Goal: Transaction & Acquisition: Purchase product/service

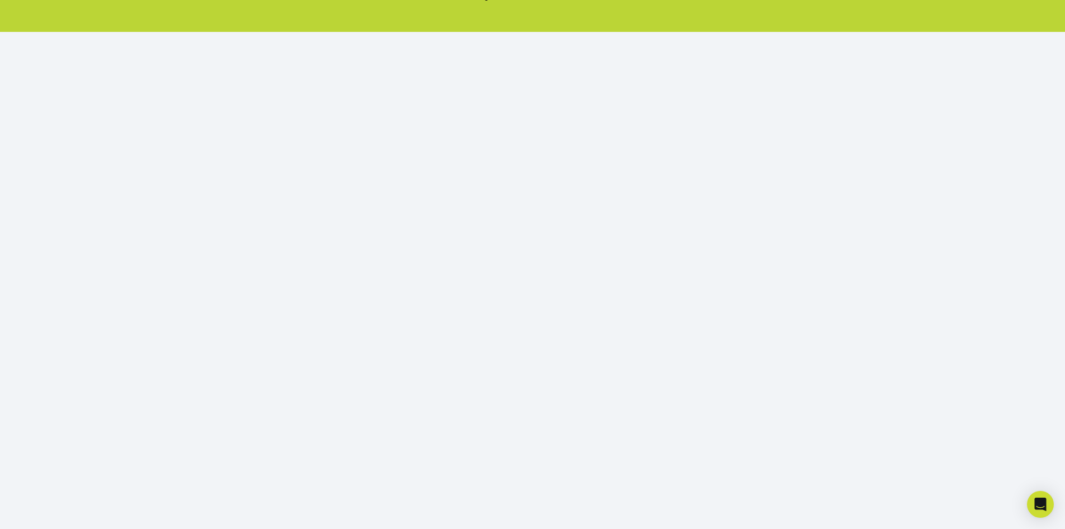
scroll to position [46, 0]
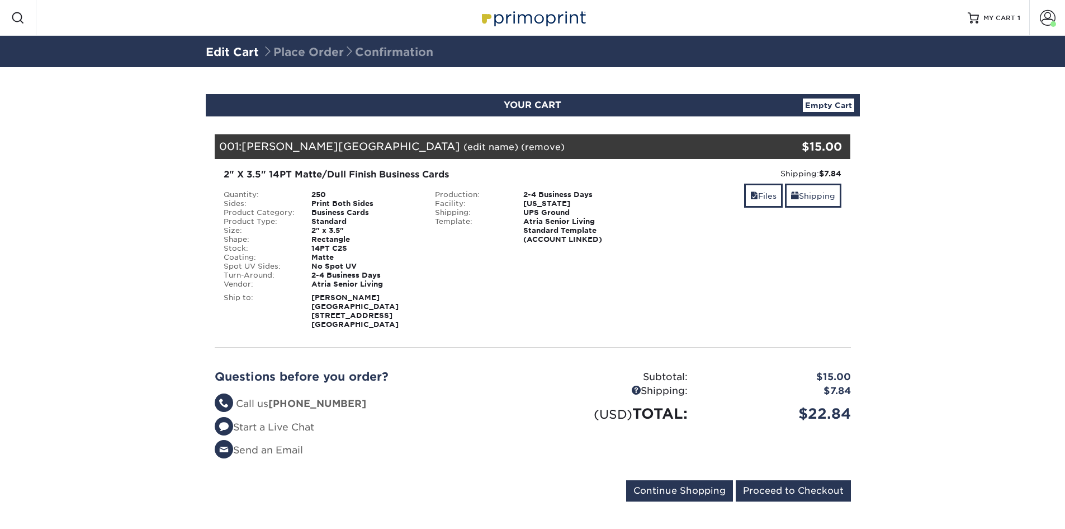
scroll to position [4, 0]
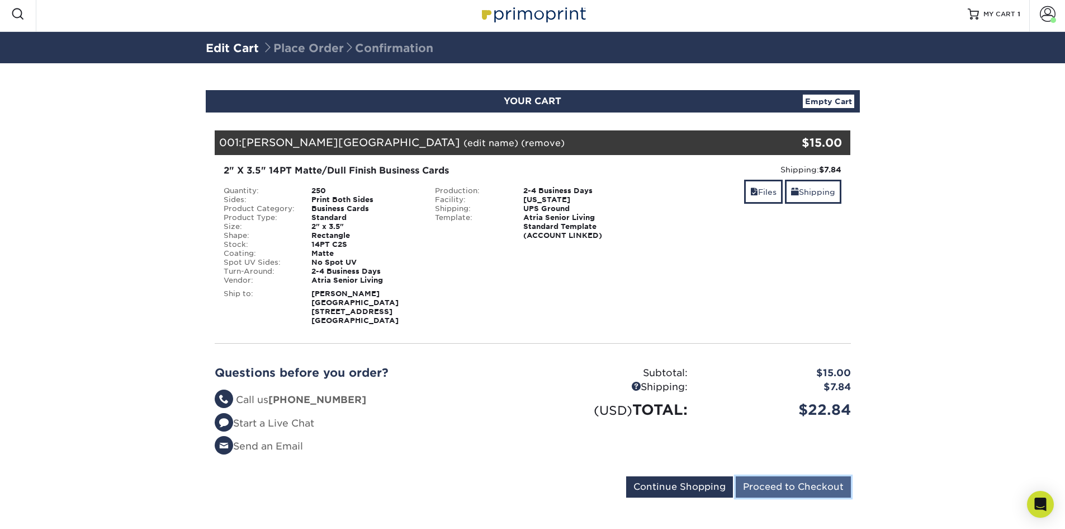
click at [774, 476] on input "Proceed to Checkout" at bounding box center [793, 486] width 115 height 21
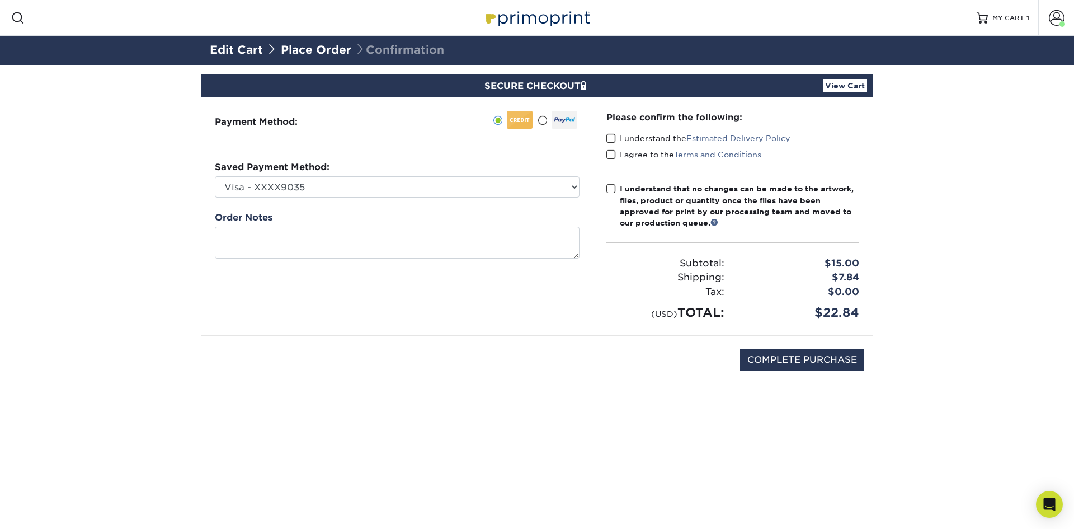
click at [610, 140] on span at bounding box center [611, 138] width 10 height 11
click at [0, 0] on input "I understand the Estimated Delivery Policy" at bounding box center [0, 0] width 0 height 0
click at [611, 152] on span at bounding box center [611, 154] width 10 height 11
click at [0, 0] on input "I agree to the Terms and Conditions" at bounding box center [0, 0] width 0 height 0
click at [796, 352] on input "COMPLETE PURCHASE" at bounding box center [802, 359] width 124 height 21
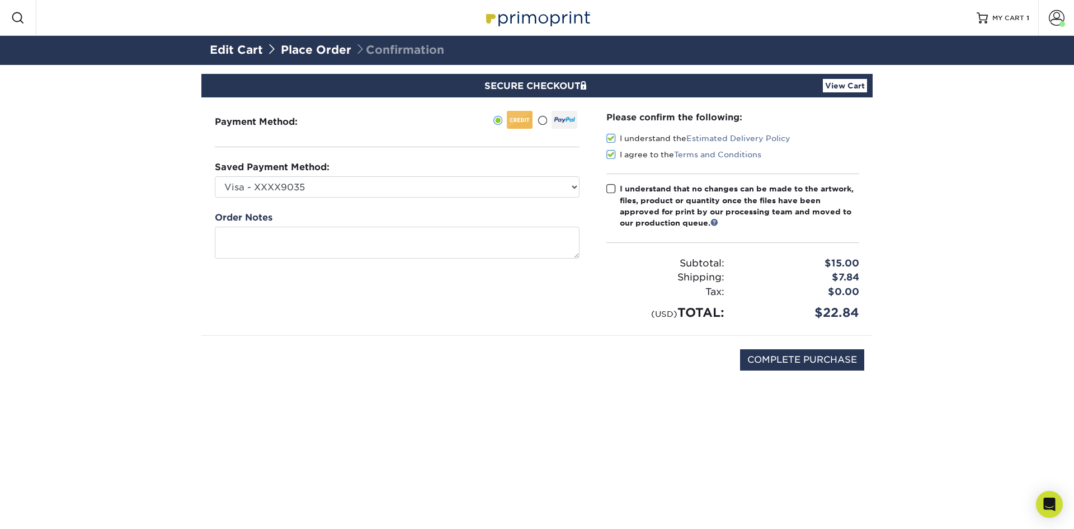
click at [610, 182] on div "Please confirm the following: I understand the Estimated Delivery Policy I agre…" at bounding box center [732, 216] width 253 height 211
click at [610, 193] on span at bounding box center [611, 188] width 10 height 11
click at [0, 0] on input "I understand that no changes can be made to the artwork, files, product or quan…" at bounding box center [0, 0] width 0 height 0
click at [810, 351] on input "COMPLETE PURCHASE" at bounding box center [802, 359] width 124 height 21
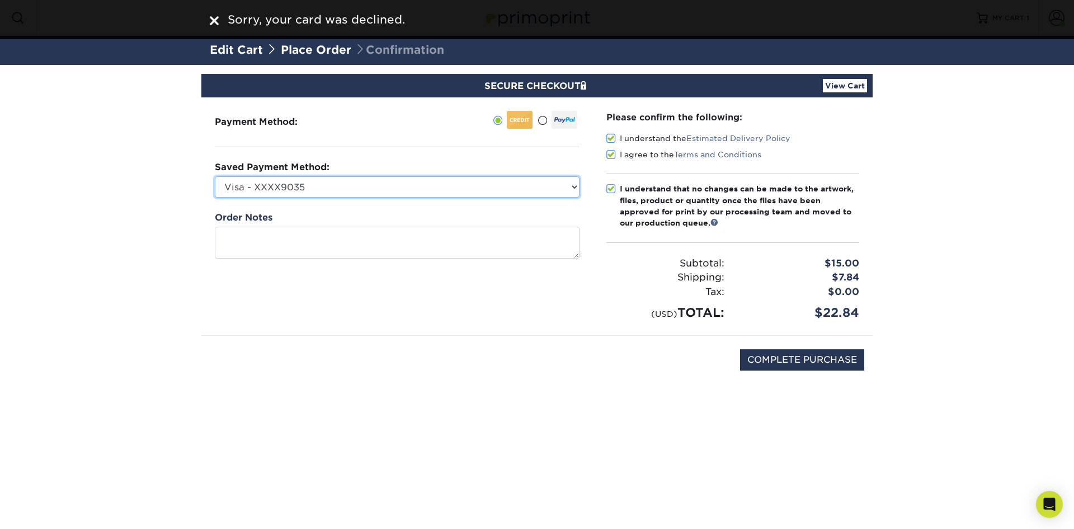
click at [356, 194] on select "Visa - XXXX9035 Visa - XXXX6770 Visa - XXXX4245 Visa - XXXX9651 New Credit Card" at bounding box center [397, 186] width 365 height 21
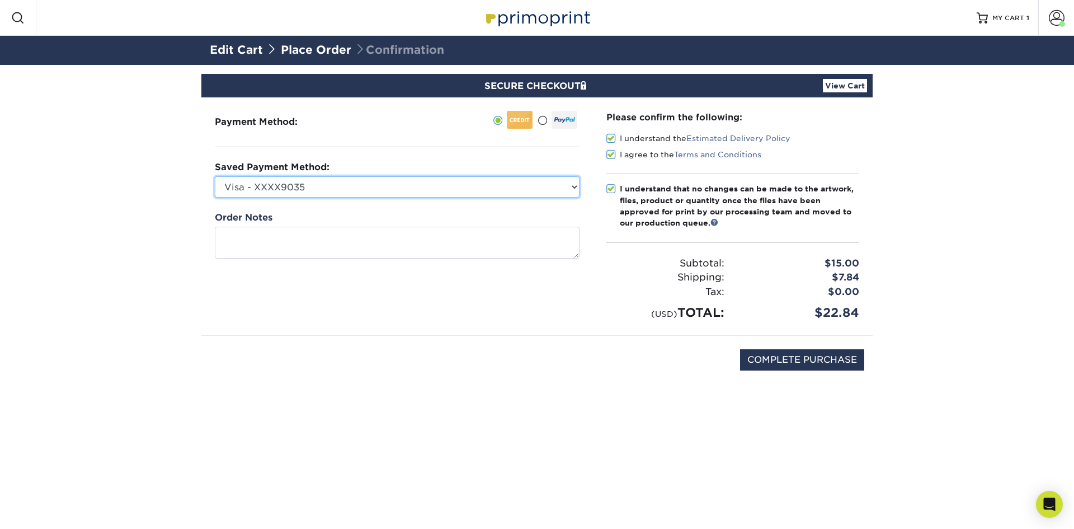
click at [356, 194] on select "Visa - XXXX9035 Visa - XXXX6770 Visa - XXXX4245 Visa - XXXX9651 New Credit Card" at bounding box center [397, 186] width 365 height 21
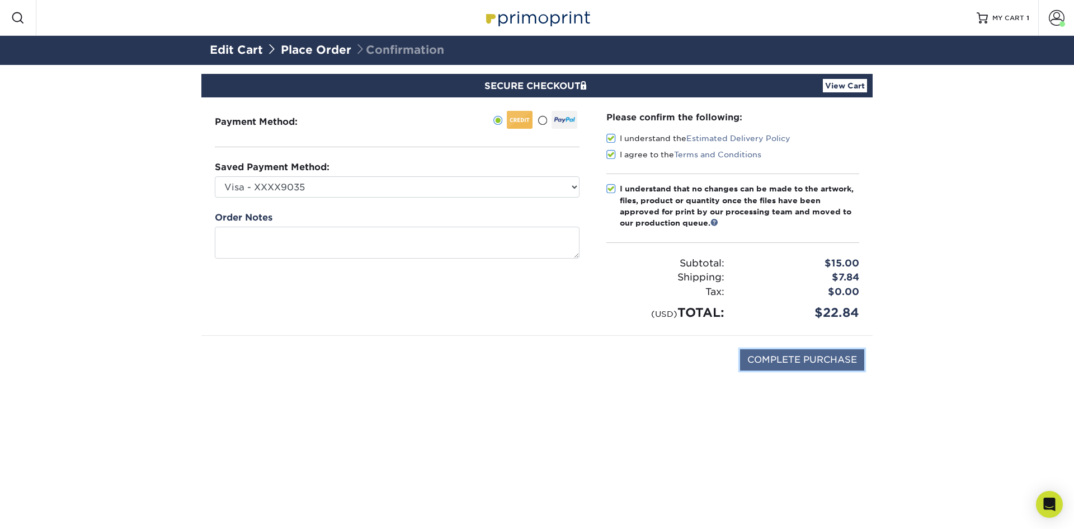
click at [797, 353] on input "COMPLETE PURCHASE" at bounding box center [802, 359] width 124 height 21
click at [442, 201] on div "Payment Method:" at bounding box center [396, 216] width 391 height 238
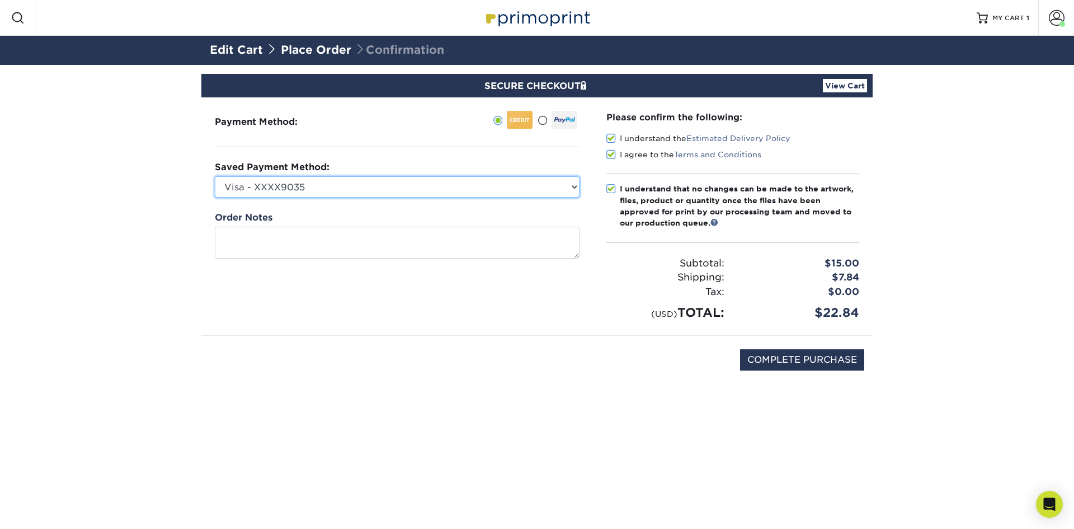
click at [454, 182] on select "Visa - XXXX9035 Visa - XXXX6770 Visa - XXXX4245 Visa - XXXX9651 New Credit Card" at bounding box center [397, 186] width 365 height 21
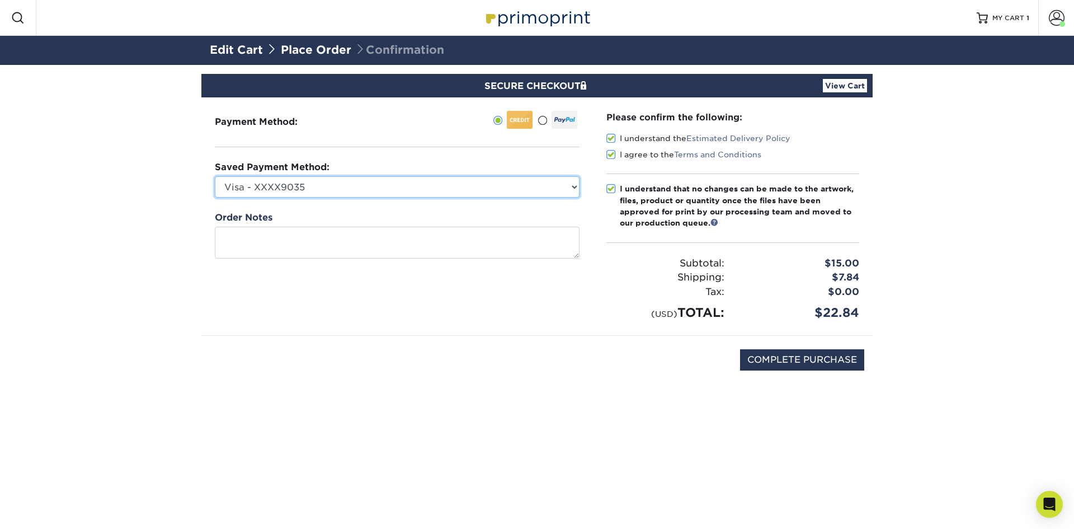
click at [454, 182] on select "Visa - XXXX9035 Visa - XXXX6770 Visa - XXXX4245 Visa - XXXX9651 New Credit Card" at bounding box center [397, 186] width 365 height 21
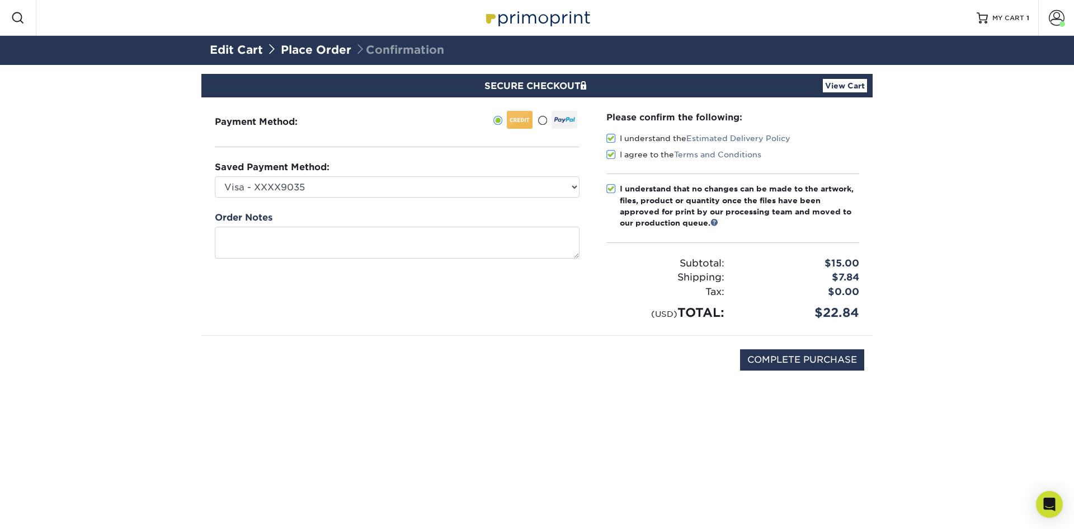
click at [372, 169] on div "Saved Payment Method: Visa - XXXX9035 Visa - XXXX6770 Visa - XXXX4245 Visa - XX…" at bounding box center [397, 179] width 365 height 37
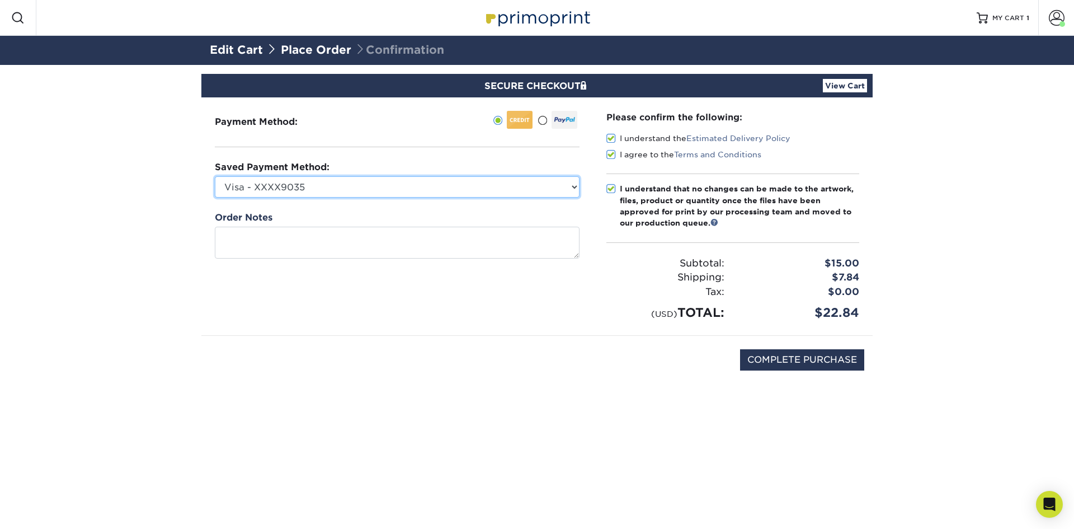
click at [371, 182] on select "Visa - XXXX9035 Visa - XXXX6770 Visa - XXXX4245 Visa - XXXX9651 New Credit Card" at bounding box center [397, 186] width 365 height 21
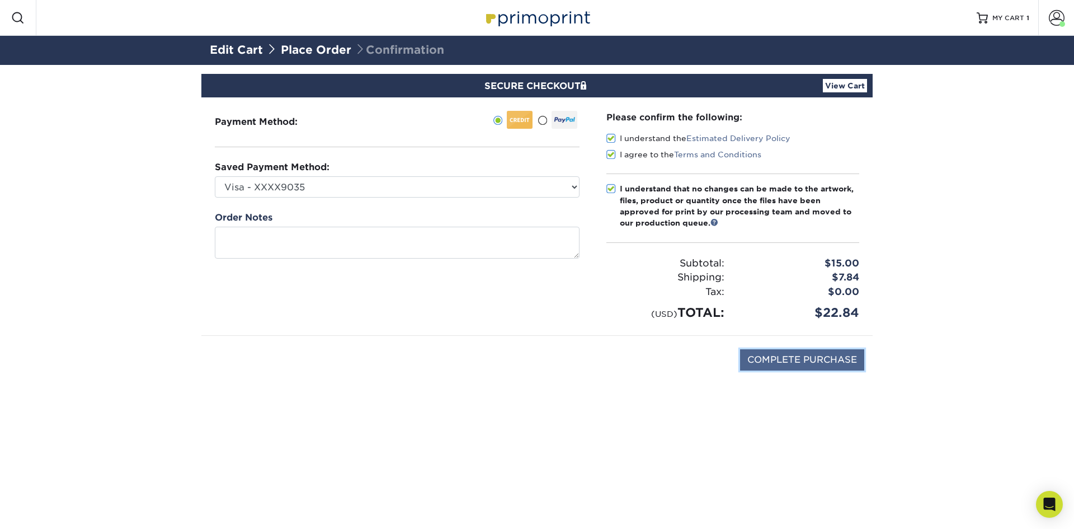
click at [812, 357] on input "COMPLETE PURCHASE" at bounding box center [802, 359] width 124 height 21
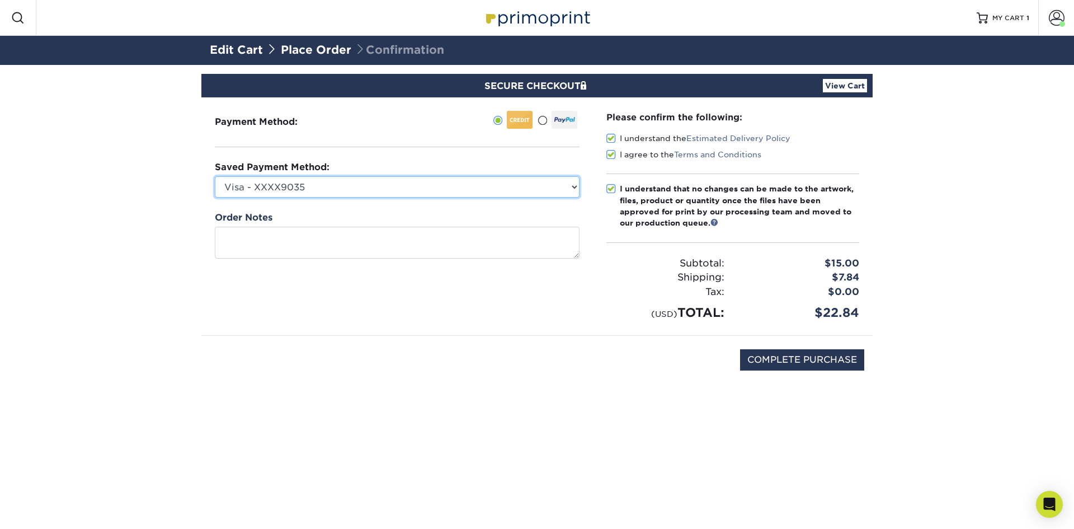
click at [400, 179] on select "Visa - XXXX9035 Visa - XXXX6770 Visa - XXXX4245 Visa - XXXX9651 New Credit Card" at bounding box center [397, 186] width 365 height 21
click at [504, 188] on select "Visa - XXXX9035 Visa - XXXX6770 Visa - XXXX4245 Visa - XXXX9651 New Credit Card" at bounding box center [397, 186] width 365 height 21
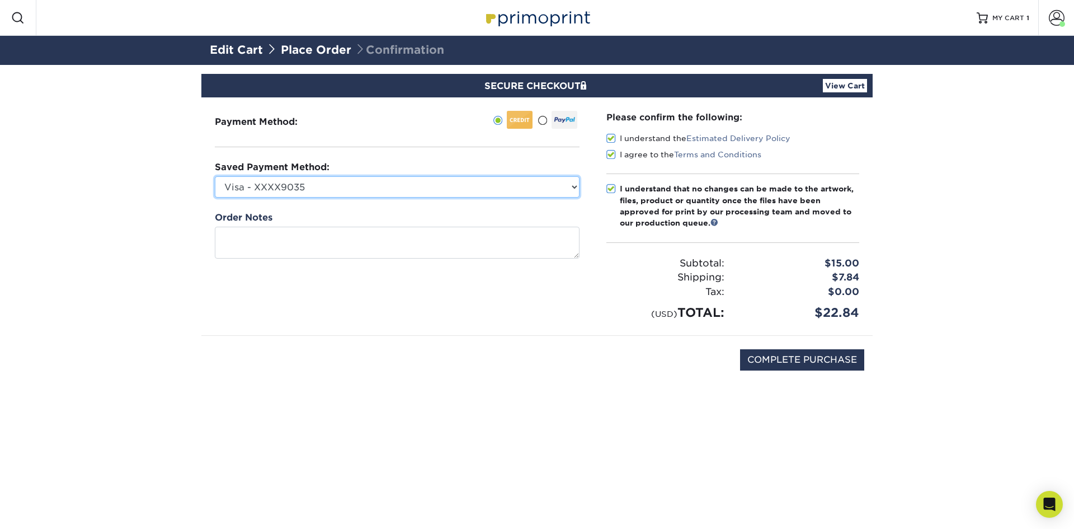
click at [504, 188] on select "Visa - XXXX9035 Visa - XXXX6770 Visa - XXXX4245 Visa - XXXX9651 New Credit Card" at bounding box center [397, 186] width 365 height 21
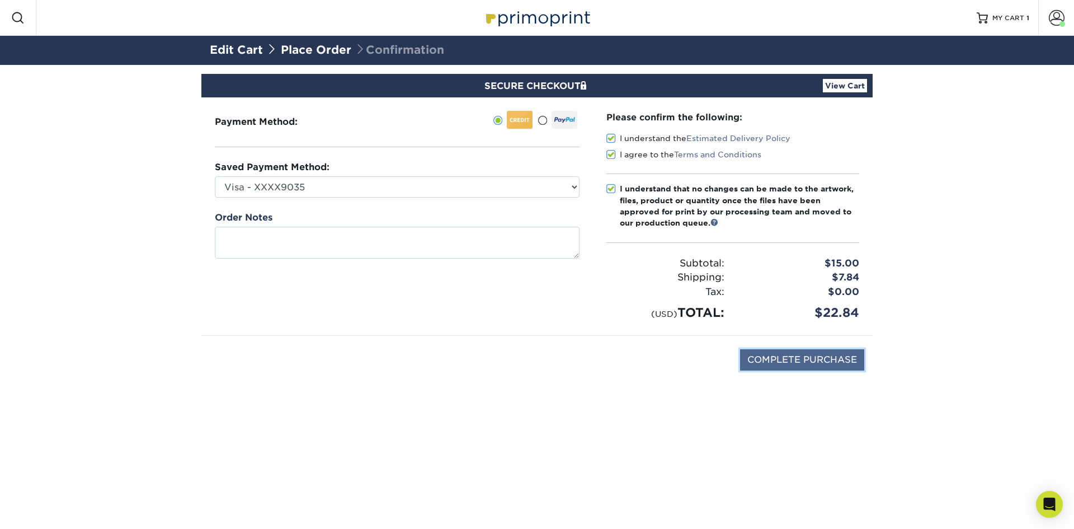
click at [791, 356] on input "COMPLETE PURCHASE" at bounding box center [802, 359] width 124 height 21
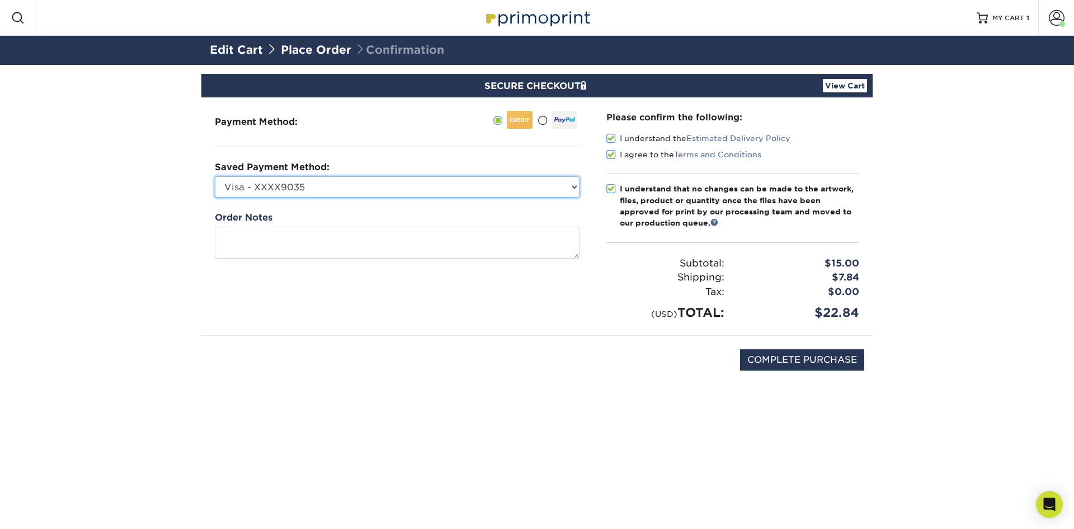
click at [419, 193] on select "Visa - XXXX9035 Visa - XXXX6770 Visa - XXXX4245 Visa - XXXX9651 New Credit Card" at bounding box center [397, 186] width 365 height 21
drag, startPoint x: 419, startPoint y: 193, endPoint x: 440, endPoint y: 194, distance: 20.2
click at [419, 193] on select "Visa - XXXX9035 Visa - XXXX6770 Visa - XXXX4245 Visa - XXXX9651 New Credit Card" at bounding box center [397, 186] width 365 height 21
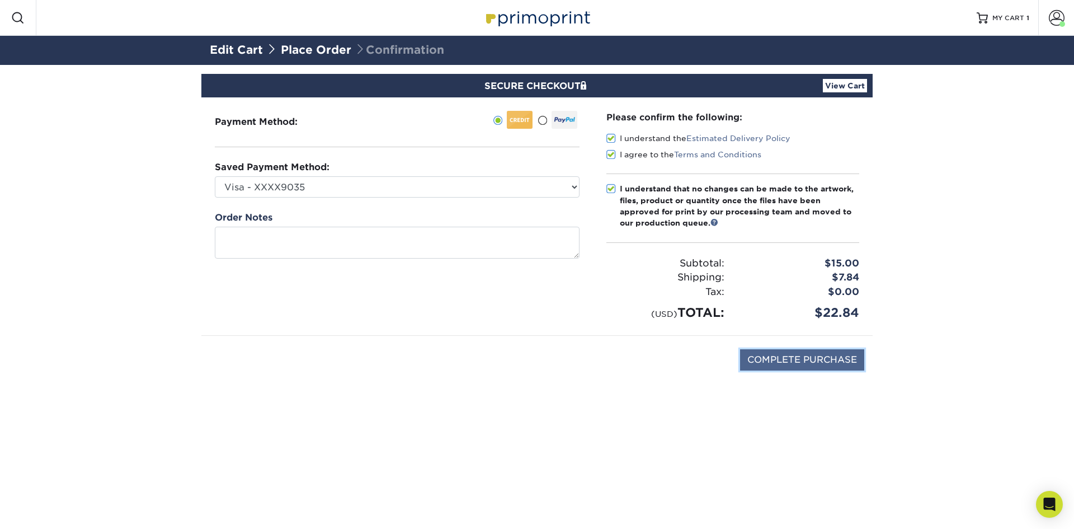
click at [830, 360] on input "COMPLETE PURCHASE" at bounding box center [802, 359] width 124 height 21
type input "COMPLETE PURCHASE"
